Goal: Information Seeking & Learning: Learn about a topic

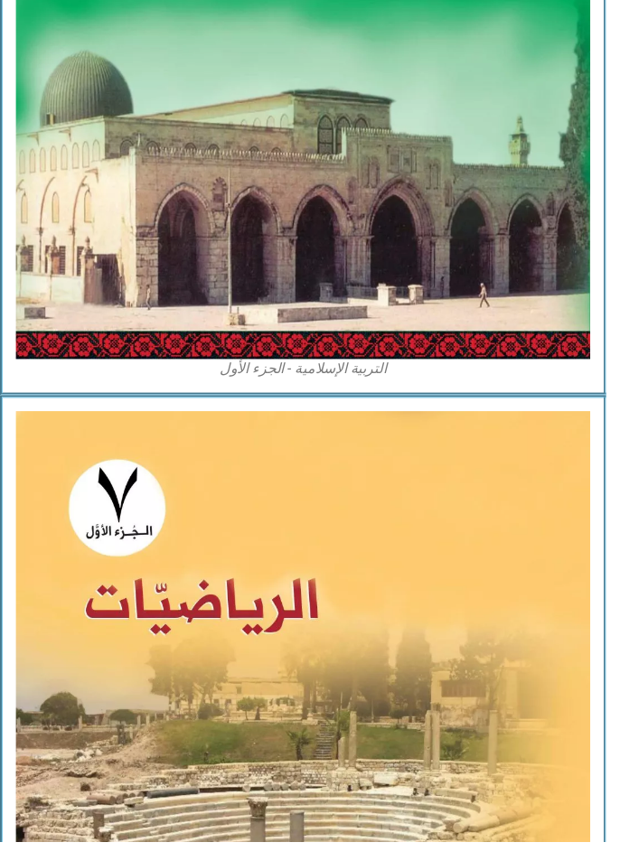
scroll to position [1471, -2]
click at [495, 597] on img at bounding box center [309, 788] width 587 height 734
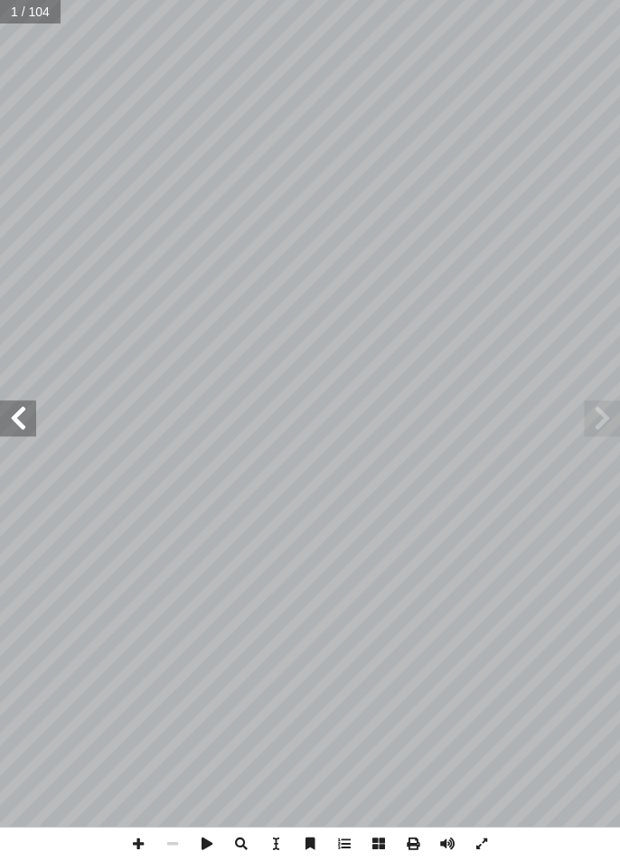
click at [29, 427] on span at bounding box center [18, 418] width 36 height 36
click at [32, 423] on span at bounding box center [18, 418] width 36 height 36
click at [30, 424] on span at bounding box center [18, 418] width 36 height 36
click at [33, 415] on span at bounding box center [18, 418] width 36 height 36
click at [10, 417] on span at bounding box center [18, 418] width 36 height 36
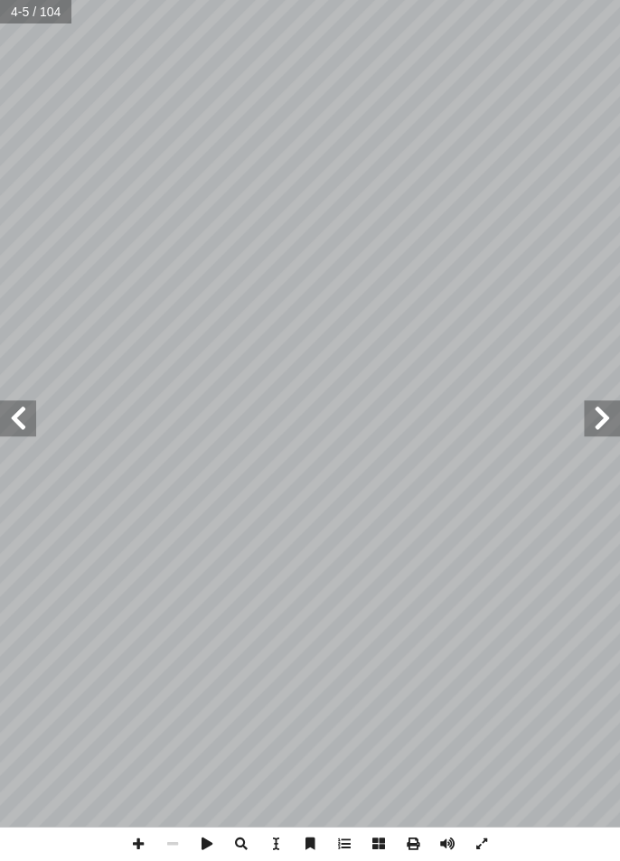
click at [30, 424] on span at bounding box center [18, 418] width 36 height 36
click at [34, 410] on span at bounding box center [18, 418] width 36 height 36
click at [19, 417] on span at bounding box center [18, 418] width 36 height 36
click at [30, 405] on span at bounding box center [18, 418] width 36 height 36
click at [33, 419] on span at bounding box center [18, 418] width 36 height 36
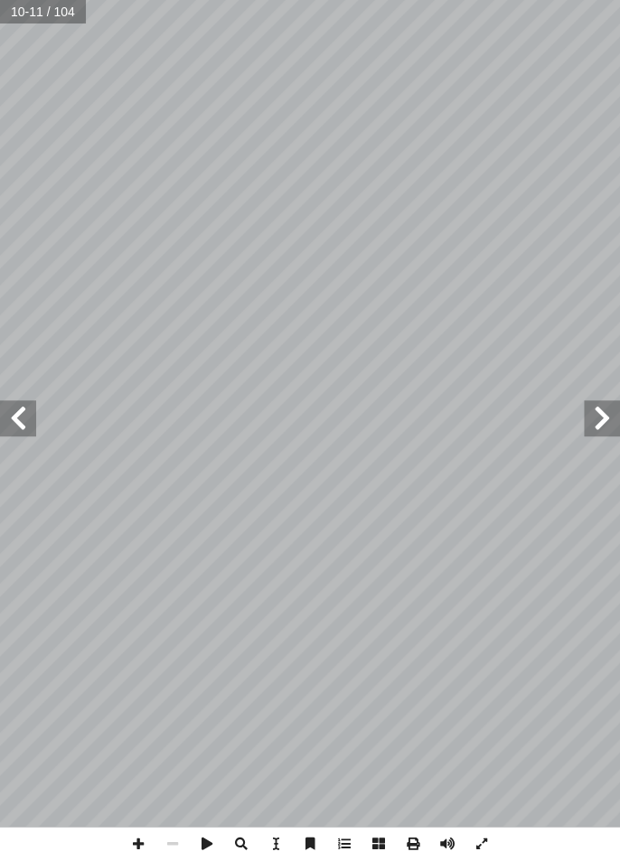
click at [32, 426] on span at bounding box center [18, 418] width 36 height 36
click at [33, 427] on span at bounding box center [18, 418] width 36 height 36
click at [33, 407] on span at bounding box center [18, 418] width 36 height 36
click at [28, 418] on span at bounding box center [18, 418] width 36 height 36
click at [32, 420] on span at bounding box center [18, 418] width 36 height 36
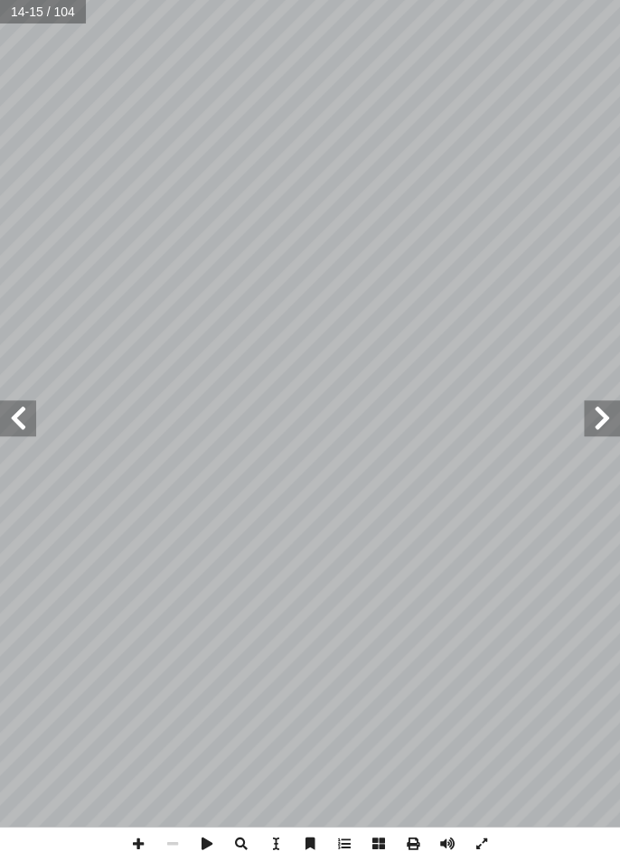
click at [33, 417] on span at bounding box center [18, 418] width 36 height 36
click at [22, 424] on span at bounding box center [18, 418] width 36 height 36
click at [30, 423] on span at bounding box center [18, 418] width 36 height 36
